Goal: Book appointment/travel/reservation

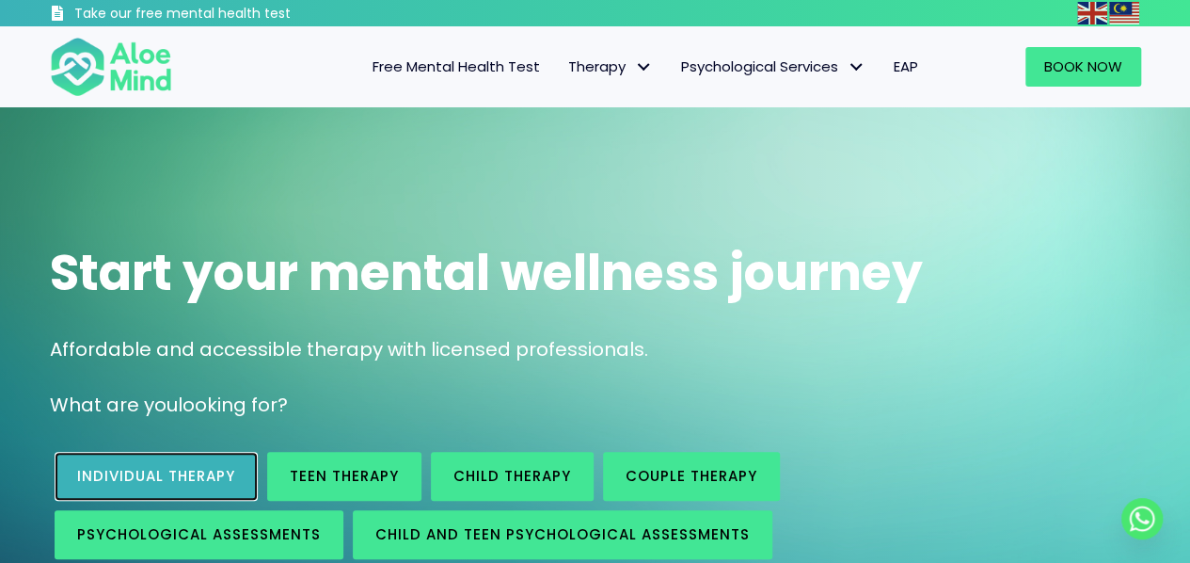
click at [165, 472] on span "Individual therapy" at bounding box center [156, 476] width 158 height 20
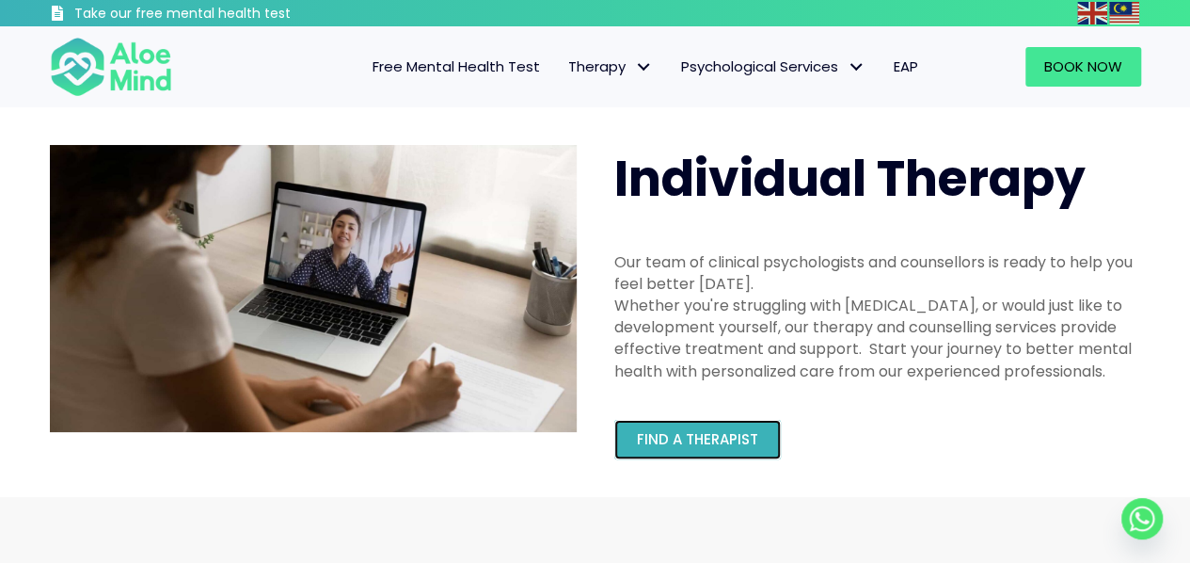
click at [728, 421] on link "Find a therapist" at bounding box center [697, 440] width 167 height 40
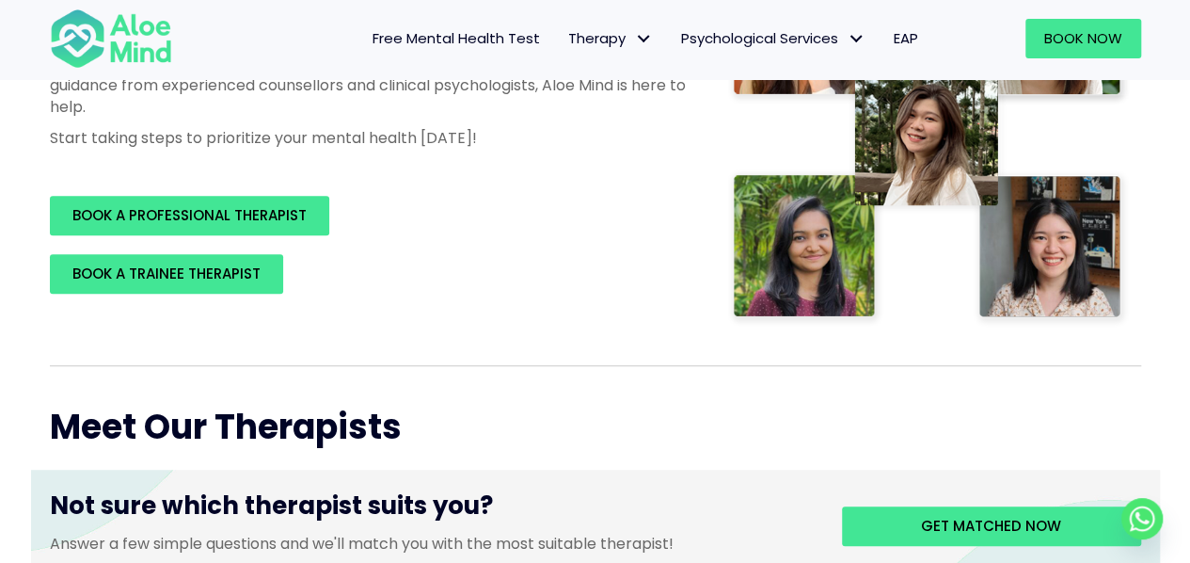
scroll to position [452, 0]
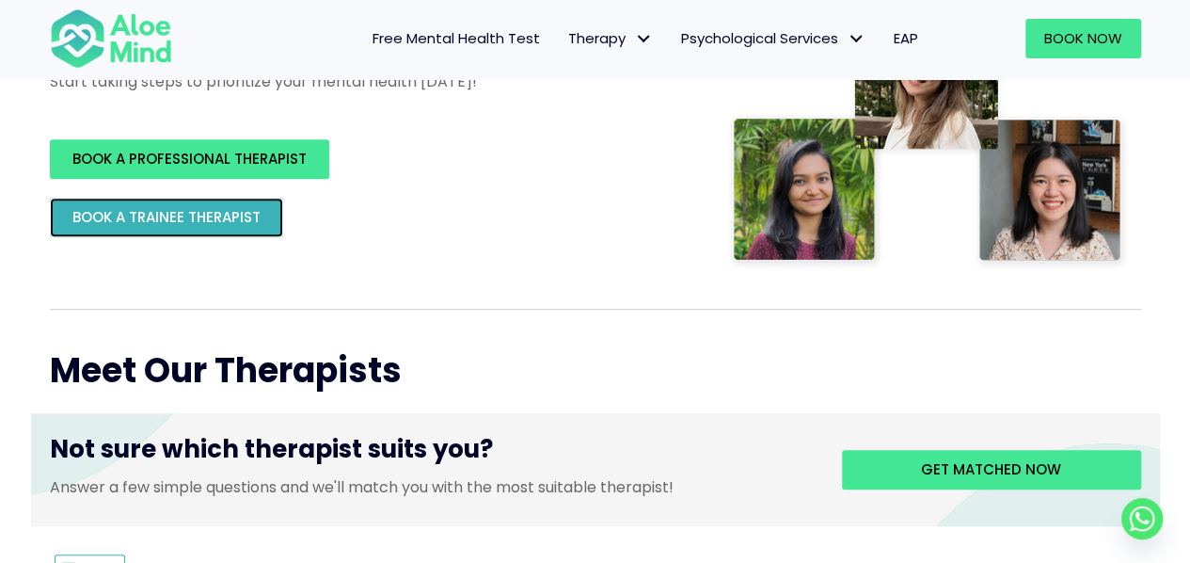
click at [250, 229] on link "BOOK A TRAINEE THERAPIST" at bounding box center [166, 218] width 233 height 40
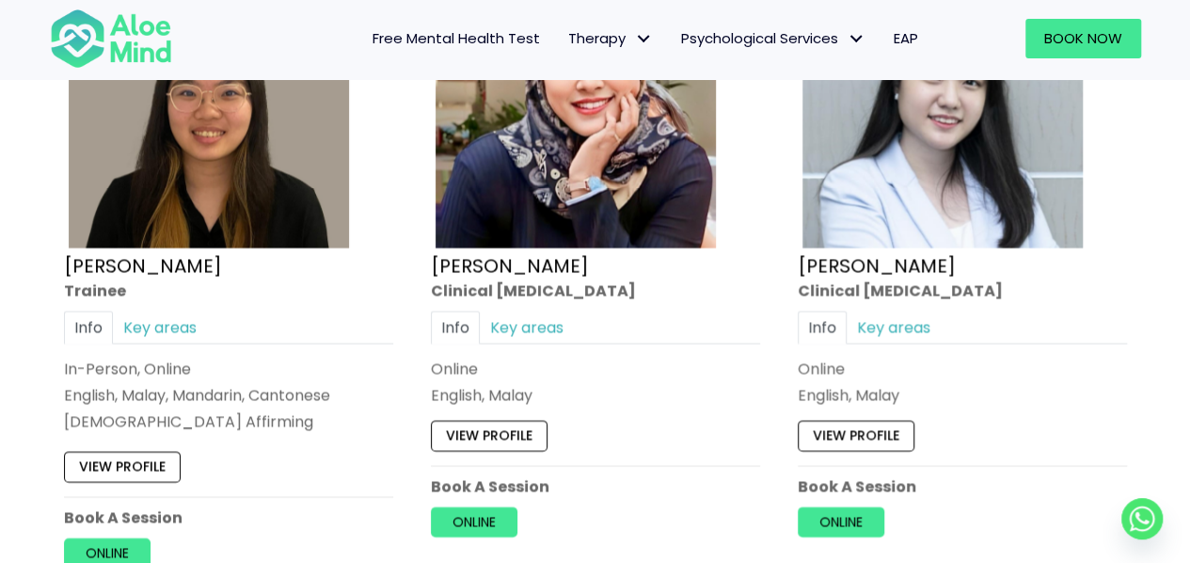
scroll to position [5343, 0]
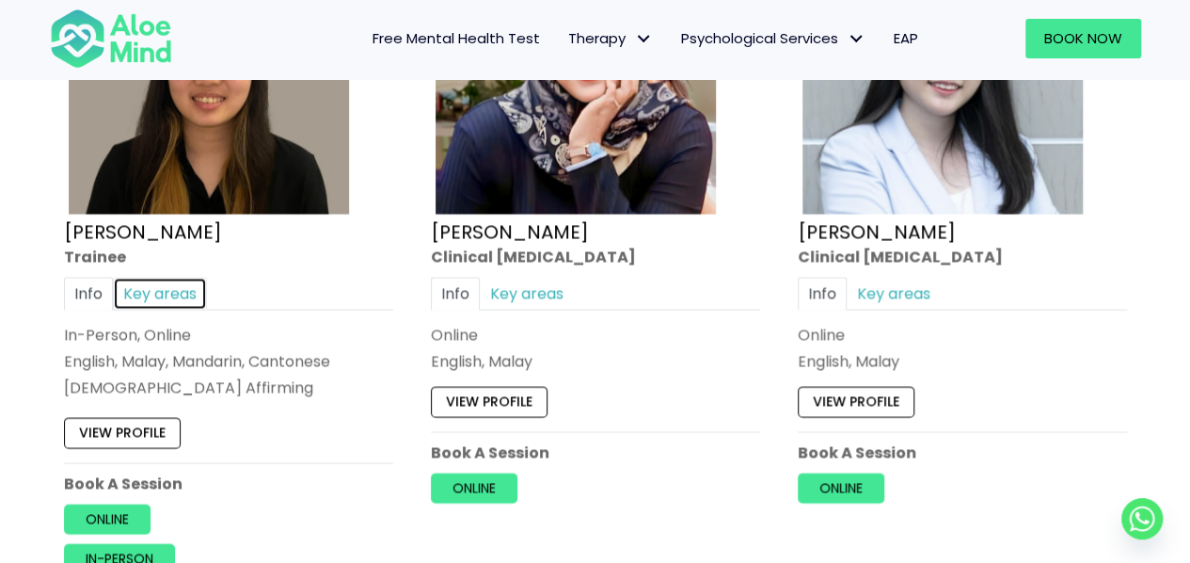
click at [152, 286] on link "Key areas" at bounding box center [160, 293] width 94 height 33
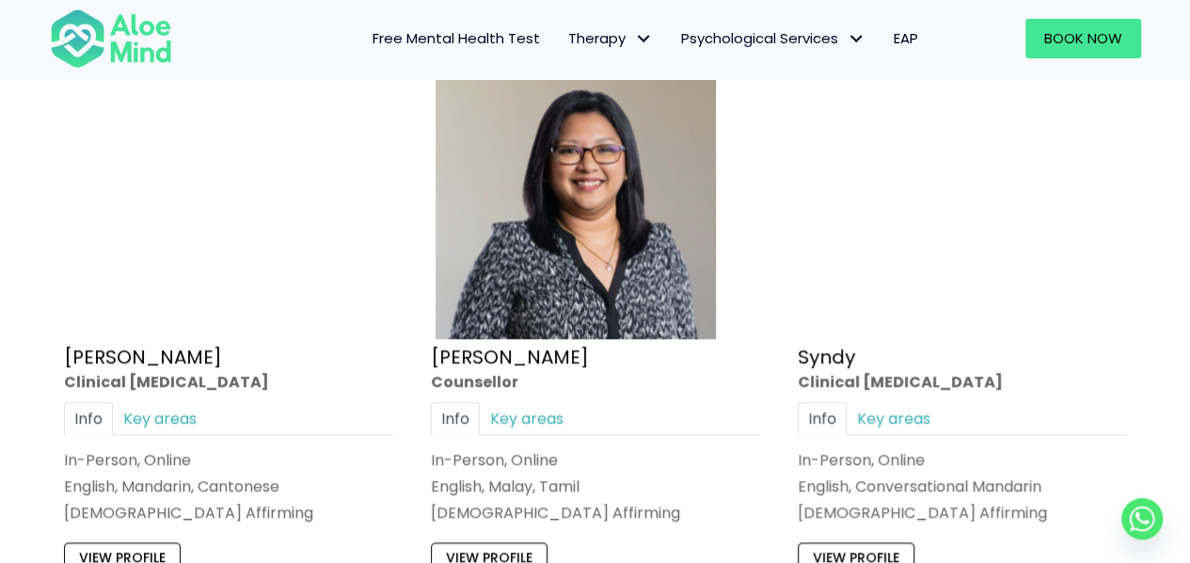
scroll to position [4512, 0]
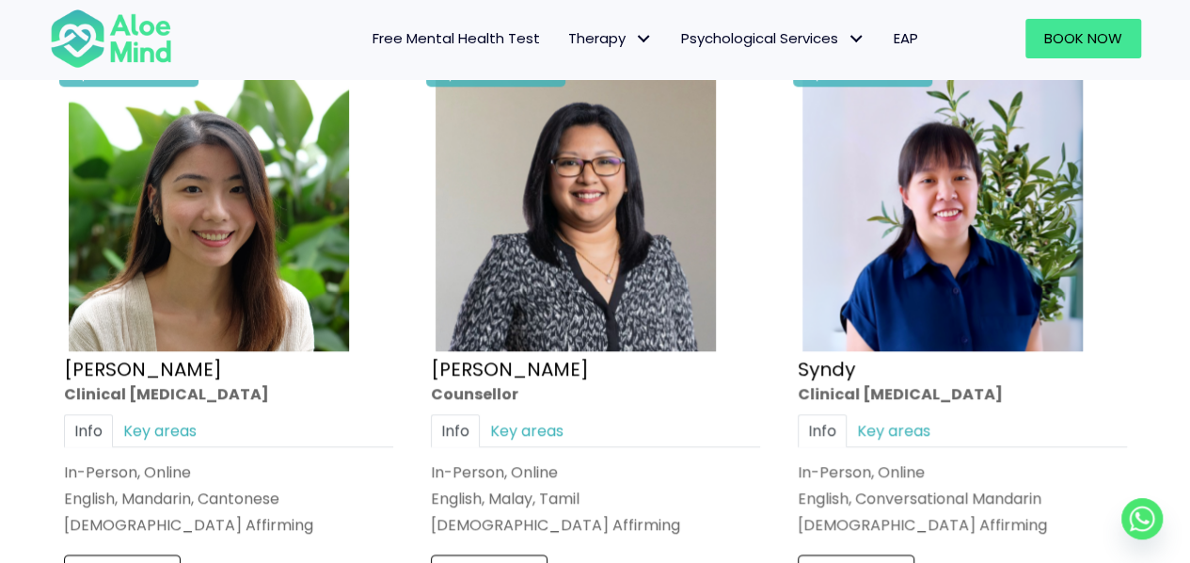
drag, startPoint x: 1189, startPoint y: 277, endPoint x: 1201, endPoint y: 270, distance: 13.1
click at [1189, 270] on html "Skip to content Take our free mental health test Free Mental Health Test Therap…" at bounding box center [595, 317] width 1190 height 9659
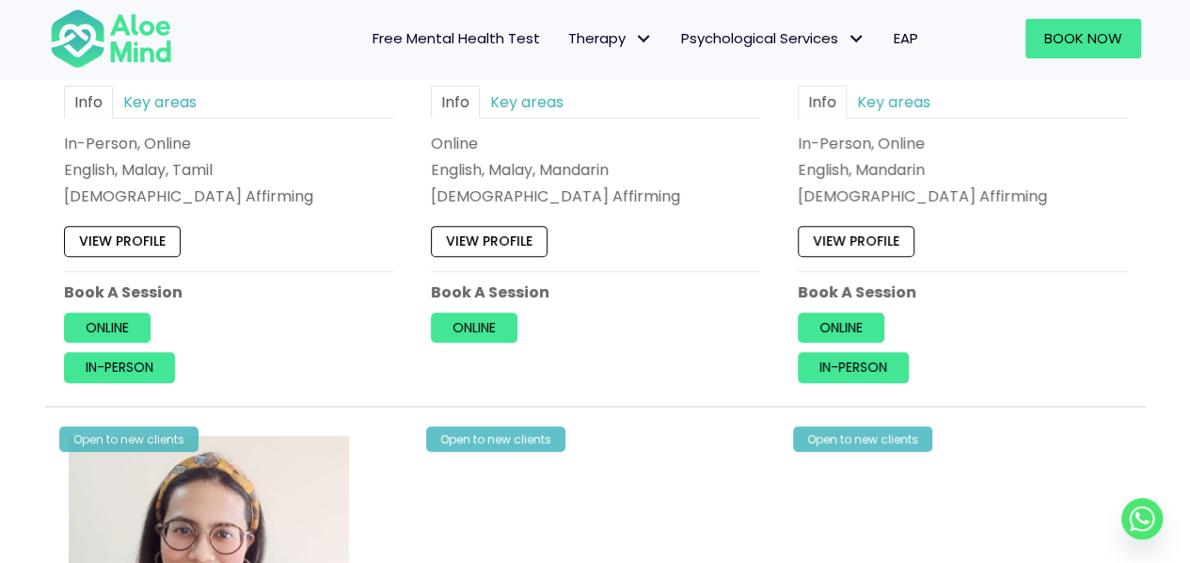
scroll to position [3154, 0]
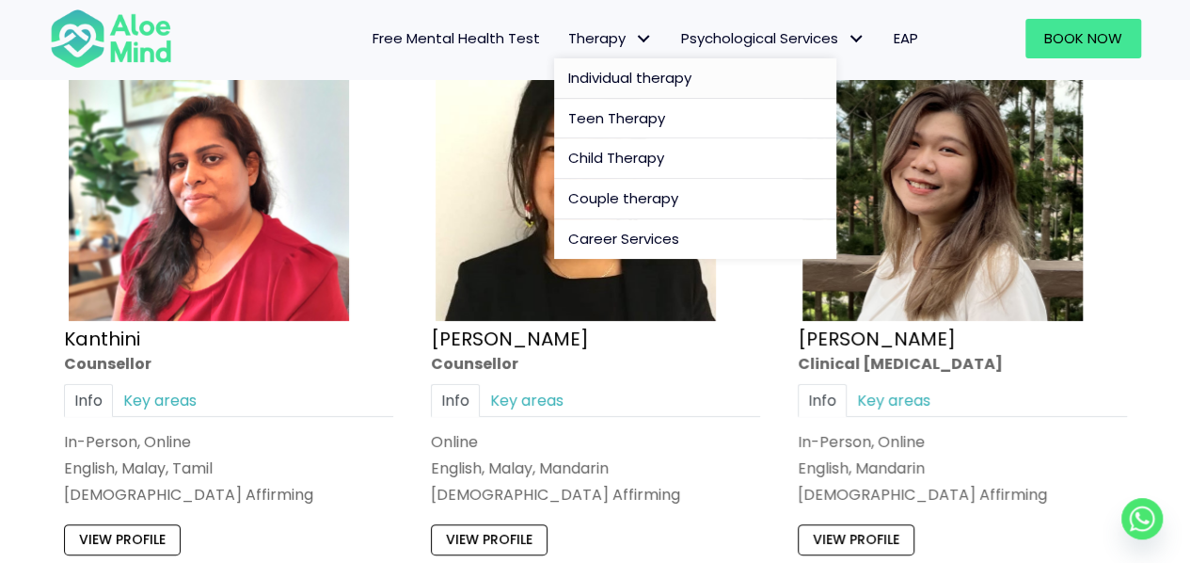
click at [612, 74] on span "Individual therapy" at bounding box center [629, 78] width 123 height 20
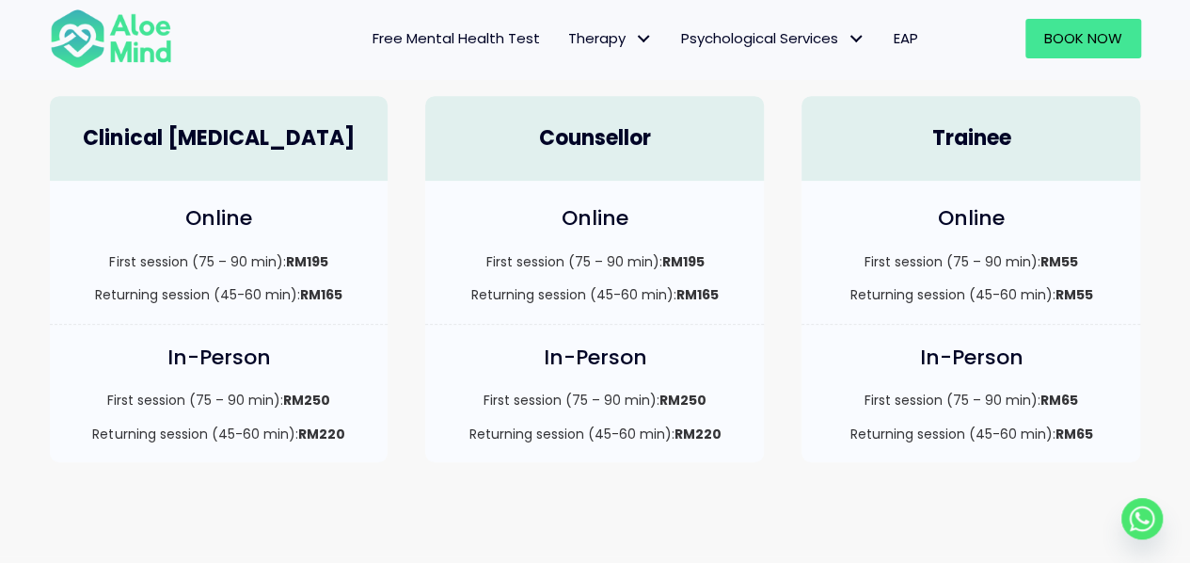
scroll to position [568, 0]
